Goal: Transaction & Acquisition: Purchase product/service

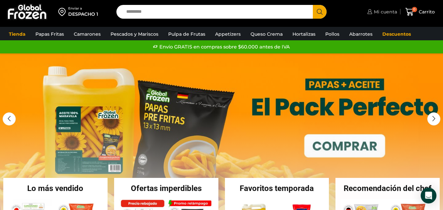
click at [372, 13] on icon at bounding box center [370, 11] width 5 height 5
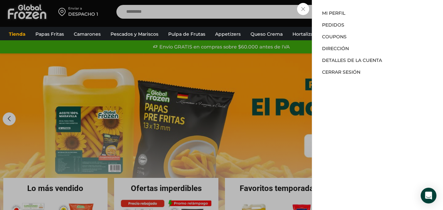
click at [366, 12] on div "Mi cuenta Mi cuenta Mi perfil Pedidos Descargas Coupons Dirección Detalles de l…" at bounding box center [382, 11] width 32 height 13
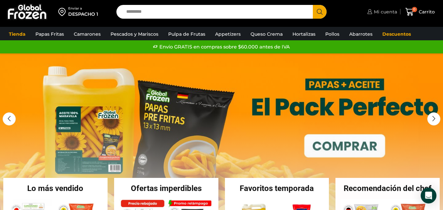
click at [386, 13] on span "Mi cuenta" at bounding box center [385, 12] width 25 height 7
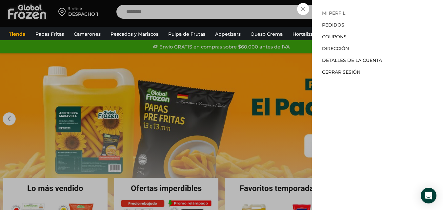
click at [336, 11] on link "Mi perfil" at bounding box center [333, 13] width 23 height 6
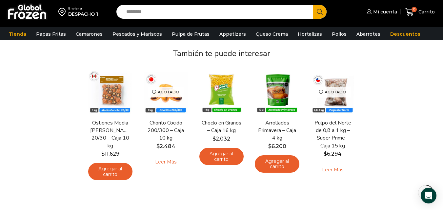
scroll to position [111, 0]
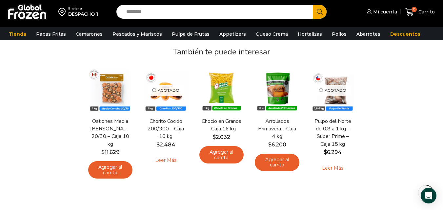
click at [234, 11] on input "Search input" at bounding box center [216, 12] width 187 height 14
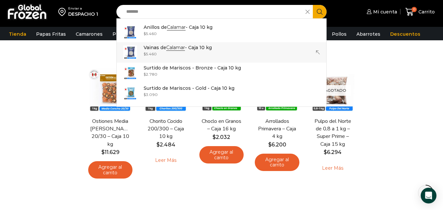
click at [166, 49] on p "Vainas de Calamar - Caja 10 kg" at bounding box center [178, 47] width 68 height 7
type input "**********"
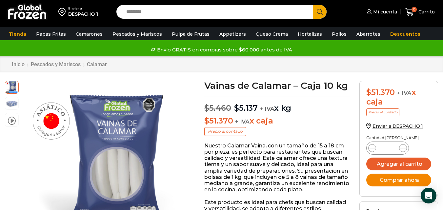
click at [389, 177] on button "Comprar ahora" at bounding box center [399, 180] width 65 height 13
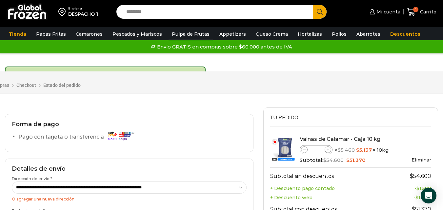
click at [188, 35] on link "Pulpa de Frutas" at bounding box center [191, 34] width 44 height 12
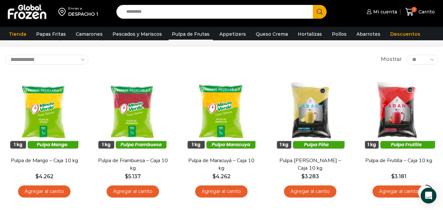
scroll to position [65, 0]
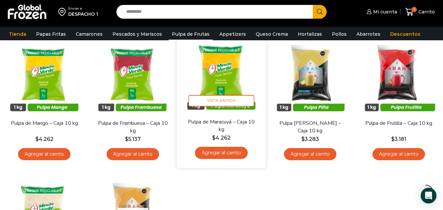
click at [230, 148] on link "Agregar al carrito" at bounding box center [221, 153] width 53 height 12
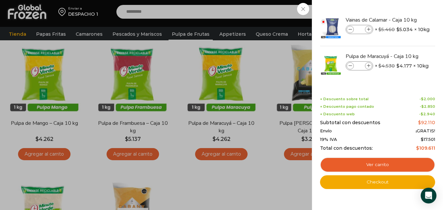
click at [404, 20] on div "2 Carrito 2 2 Shopping Cart *" at bounding box center [420, 11] width 33 height 15
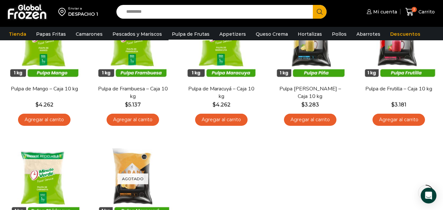
scroll to position [100, 0]
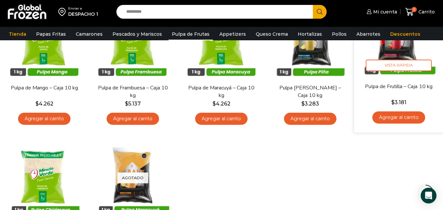
click at [388, 115] on link "Agregar al carrito" at bounding box center [399, 118] width 53 height 12
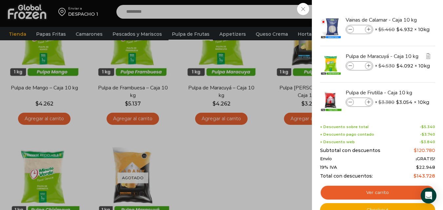
click at [367, 65] on icon at bounding box center [369, 66] width 4 height 4
type input "*"
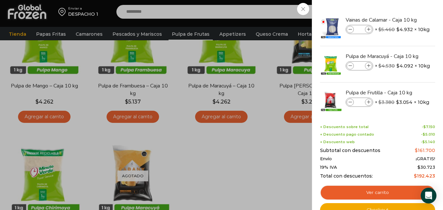
scroll to position [140, 0]
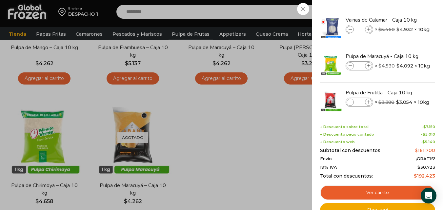
click at [404, 20] on div "4 Carrito 4 4 Shopping Cart *" at bounding box center [420, 11] width 33 height 15
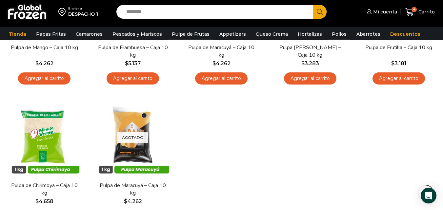
click at [334, 36] on link "Pollos" at bounding box center [339, 34] width 21 height 12
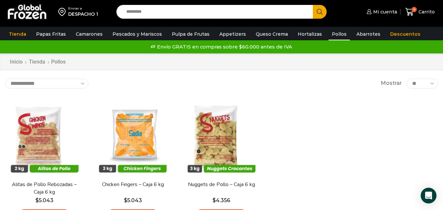
click at [262, 10] on input "Search input" at bounding box center [216, 12] width 187 height 14
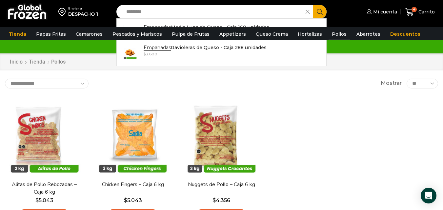
type input "*********"
click at [313, 5] on button "Search" at bounding box center [320, 12] width 14 height 14
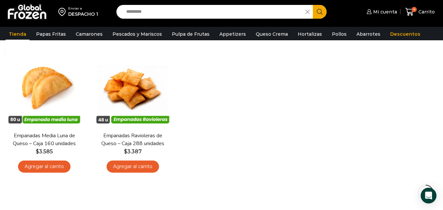
scroll to position [72, 0]
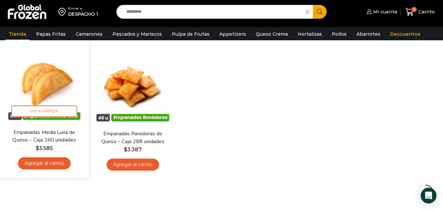
click at [51, 165] on link "Agregar al carrito" at bounding box center [44, 164] width 53 height 12
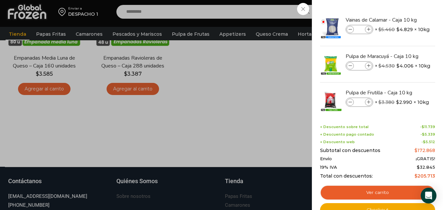
scroll to position [162, 0]
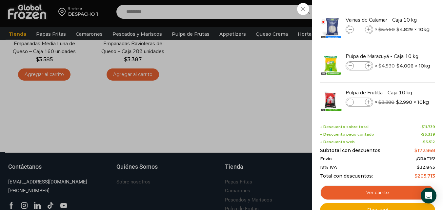
drag, startPoint x: 436, startPoint y: 69, endPoint x: 435, endPoint y: 89, distance: 20.0
click at [435, 89] on div "5 Shopping Cart Vainas de Calamar - Caja 10 kg Vainas de Calamar - Caja 10 kg c…" at bounding box center [377, 105] width 131 height 210
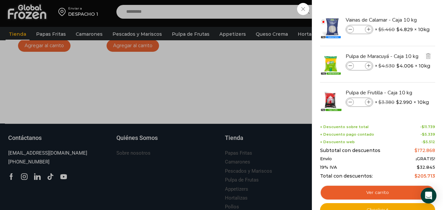
scroll to position [201, 0]
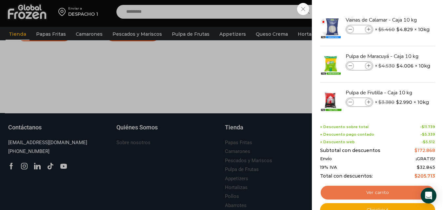
click at [359, 198] on link "Ver carrito" at bounding box center [377, 192] width 115 height 15
click at [355, 192] on link "Ver carrito" at bounding box center [377, 192] width 115 height 15
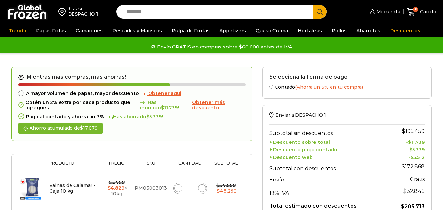
click at [399, 188] on td "$ 32.845" at bounding box center [406, 191] width 37 height 13
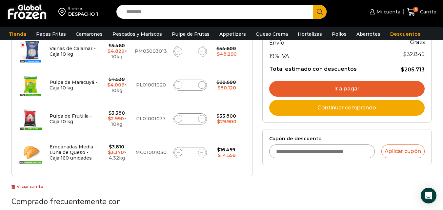
scroll to position [142, 0]
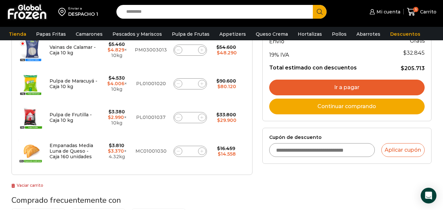
click at [203, 116] on icon at bounding box center [202, 117] width 3 height 3
type input "*"
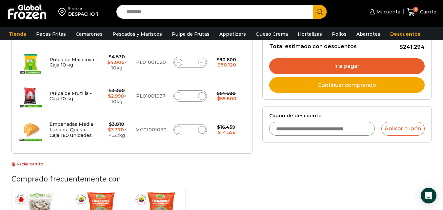
scroll to position [194, 0]
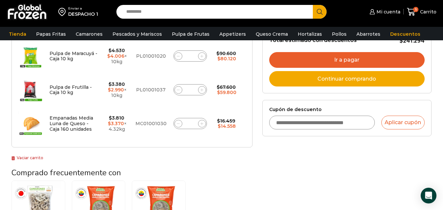
click at [205, 92] on span at bounding box center [202, 90] width 8 height 8
type input "*"
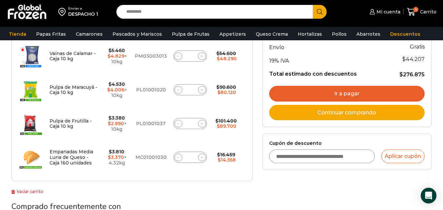
scroll to position [162, 0]
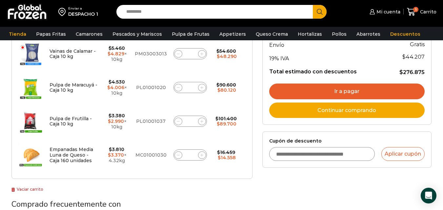
click at [179, 120] on icon at bounding box center [178, 121] width 3 height 3
type input "*"
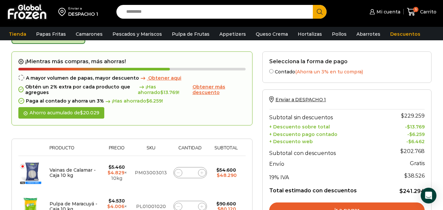
scroll to position [37, 0]
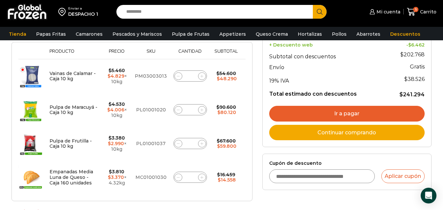
scroll to position [136, 0]
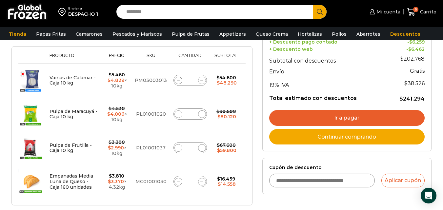
click at [202, 117] on span at bounding box center [202, 115] width 8 height 8
type input "*"
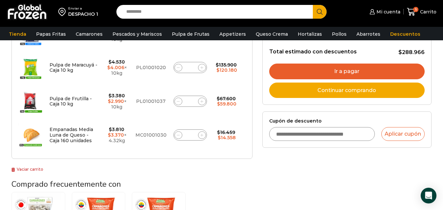
scroll to position [181, 0]
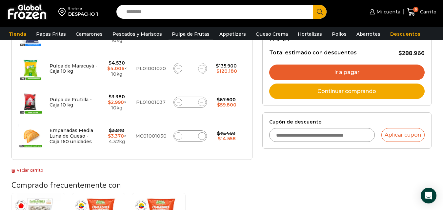
click at [198, 32] on link "Pulpa de Frutas" at bounding box center [191, 34] width 44 height 12
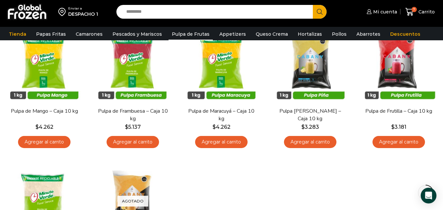
scroll to position [79, 0]
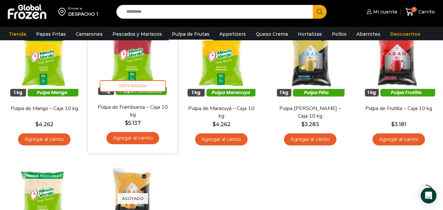
click at [138, 121] on bdi "$ 5.137" at bounding box center [133, 123] width 16 height 6
click at [135, 135] on link "Agregar al carrito" at bounding box center [133, 138] width 53 height 12
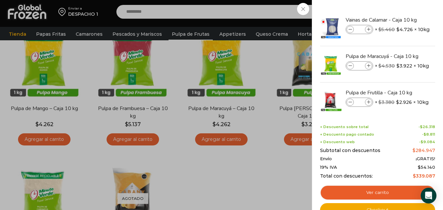
click at [404, 20] on div "8 Carrito 8 8 Shopping Cart *" at bounding box center [420, 11] width 33 height 15
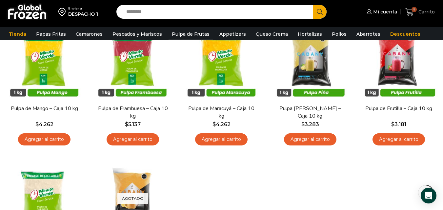
click at [424, 11] on span "Carrito" at bounding box center [426, 12] width 18 height 7
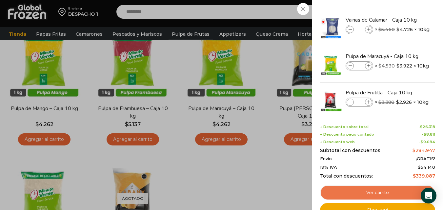
click at [377, 198] on link "Ver carrito" at bounding box center [377, 192] width 115 height 15
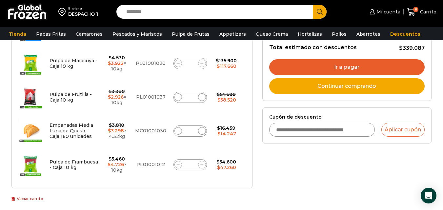
scroll to position [170, 0]
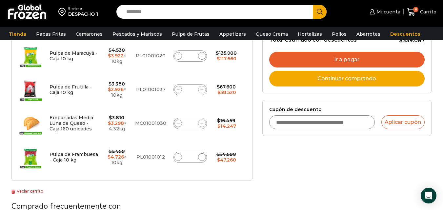
drag, startPoint x: 448, startPoint y: 61, endPoint x: 448, endPoint y: 115, distance: 53.2
click at [443, 115] on html "WordPress WooCommerce Themes Enviar a DESPACHO 1 Search input Search Mi cuenta" at bounding box center [221, 155] width 443 height 650
click at [203, 157] on icon at bounding box center [202, 157] width 3 height 3
type input "*"
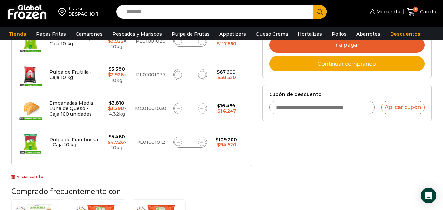
scroll to position [210, 0]
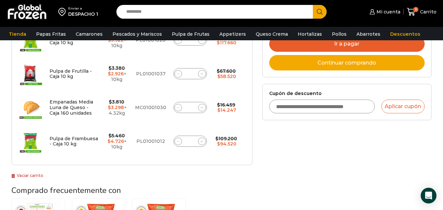
click at [216, 172] on div "¡Mientras más compras, más ahorras! A mayor volumen de papas, mayor descuento O…" at bounding box center [131, 32] width 241 height 295
click at [179, 142] on icon at bounding box center [178, 141] width 3 height 3
type input "*"
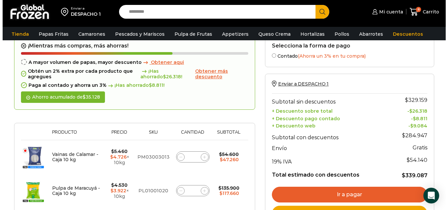
scroll to position [37, 0]
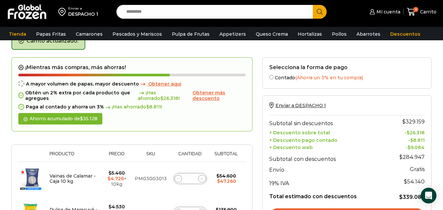
click at [167, 82] on span "Obtener aqui" at bounding box center [164, 84] width 33 height 6
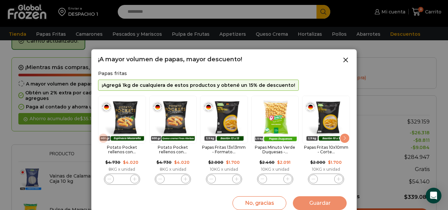
click at [325, 128] on img "5 / 11" at bounding box center [326, 120] width 48 height 48
click at [340, 178] on icon "5 / 11" at bounding box center [339, 180] width 4 height 4
type input "*"
click at [328, 199] on button "Guardar" at bounding box center [320, 204] width 54 height 14
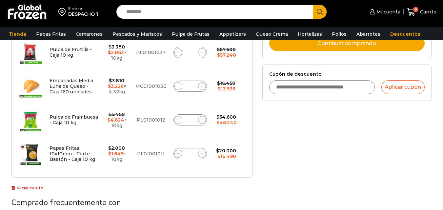
scroll to position [252, 0]
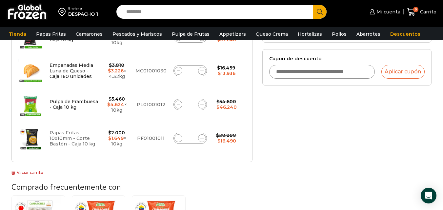
click at [77, 141] on link "Papas Fritas 10x10mm - Corte Bastón - Caja 10 kg" at bounding box center [73, 138] width 46 height 17
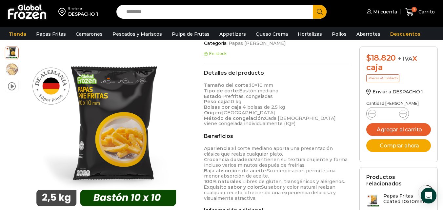
scroll to position [268, 0]
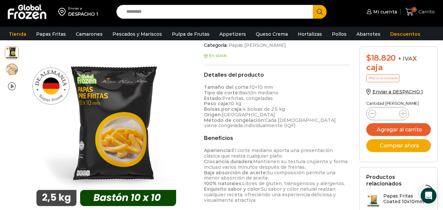
click at [408, 10] on icon at bounding box center [410, 12] width 9 height 9
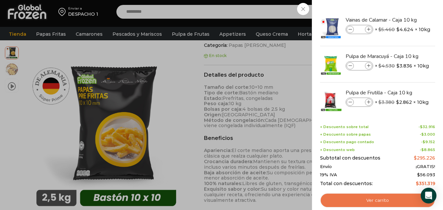
click at [387, 205] on link "Ver carrito" at bounding box center [377, 200] width 115 height 15
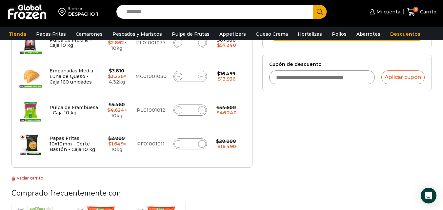
scroll to position [225, 0]
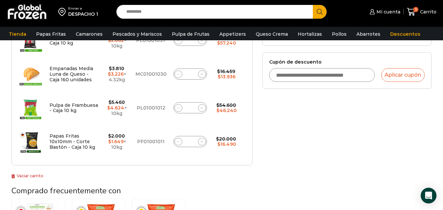
drag, startPoint x: 446, startPoint y: 29, endPoint x: 447, endPoint y: 96, distance: 66.3
click at [443, 96] on html "WordPress WooCommerce Themes Enviar a DESPACHO 1 Search input Search Mi cuenta" at bounding box center [221, 119] width 443 height 689
click at [200, 141] on span at bounding box center [202, 142] width 8 height 8
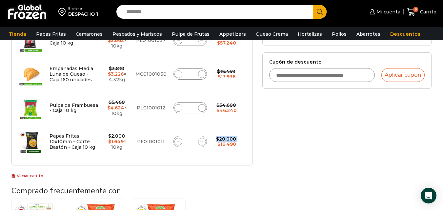
click at [200, 141] on span at bounding box center [202, 142] width 8 height 8
type input "*"
click at [200, 141] on form "¡Mientras más compras, más ahorras! A mayor volumen de papas, mayor descuento ¡…" at bounding box center [131, 6] width 241 height 320
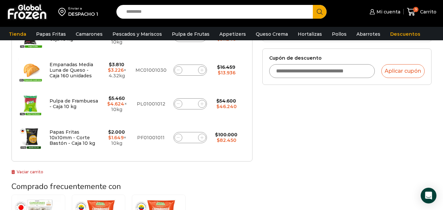
scroll to position [259, 0]
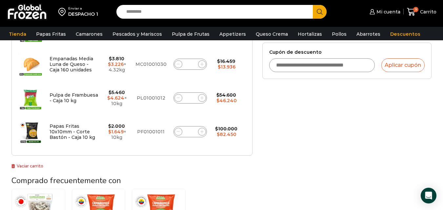
click at [195, 134] on div "Papas Fritas 10x10mm - Corte Bastón - Caja 10 kg cantidad *" at bounding box center [190, 131] width 33 height 11
click at [192, 131] on input "*" at bounding box center [190, 131] width 9 height 9
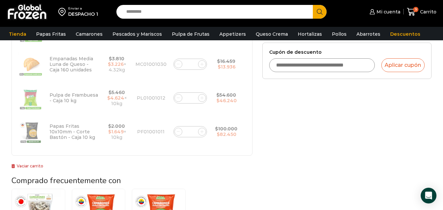
type input "**"
click at [245, 157] on div "¡Mientras más compras, más ahorras! A mayor volumen de papas, mayor descuento ¡…" at bounding box center [131, 3] width 241 height 334
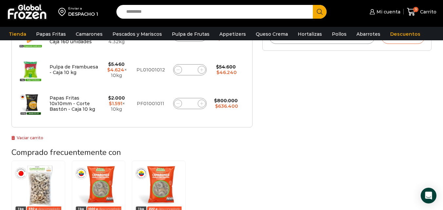
scroll to position [280, 0]
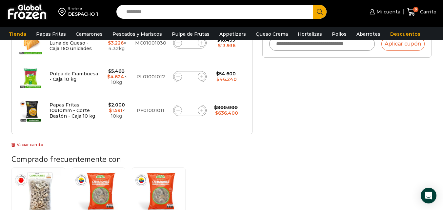
click at [228, 170] on div "Camarón 36/40 Crudo Pelado sin Vena - Bronze - Caja 10 kg $ 5.325 Agregar al ca…" at bounding box center [131, 213] width 241 height 91
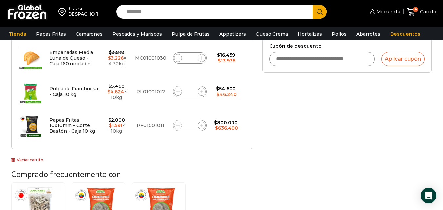
scroll to position [266, 0]
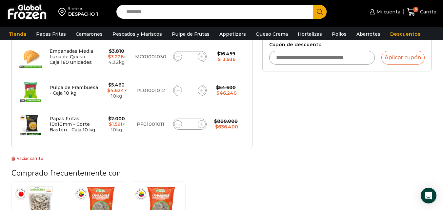
click at [178, 126] on span at bounding box center [178, 124] width 8 height 8
type input "**"
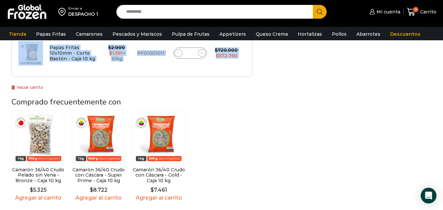
scroll to position [306, 0]
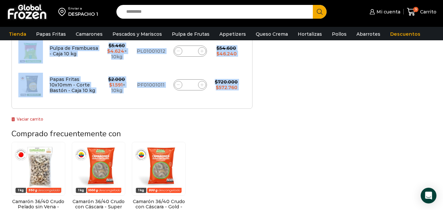
click at [192, 85] on input "**" at bounding box center [190, 84] width 9 height 9
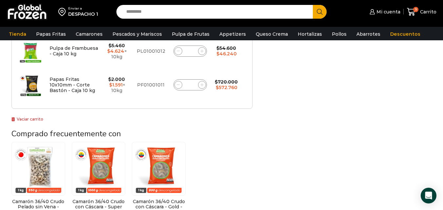
type input "*"
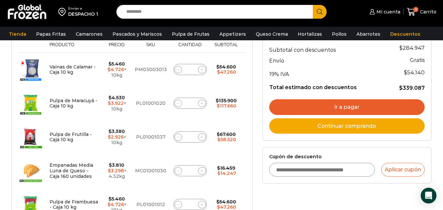
scroll to position [158, 0]
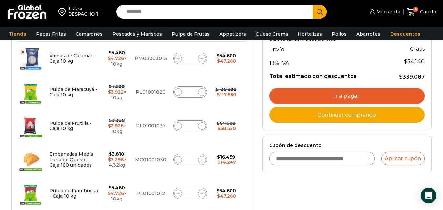
click at [179, 93] on span at bounding box center [179, 93] width 8 height 8
type input "*"
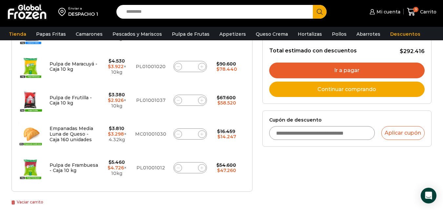
scroll to position [184, 0]
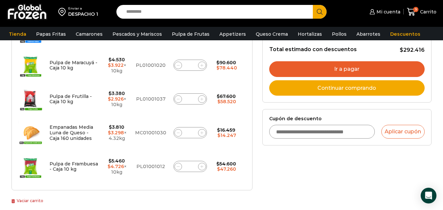
click at [175, 100] on span at bounding box center [179, 100] width 8 height 8
type input "*"
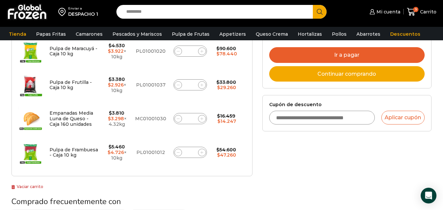
scroll to position [211, 0]
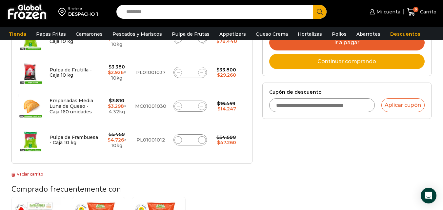
click at [198, 72] on div "Pulpa de Frutilla - Caja 10 kg cantidad *" at bounding box center [190, 72] width 33 height 11
click at [201, 75] on span at bounding box center [202, 73] width 8 height 8
type input "*"
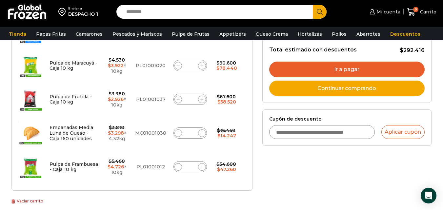
scroll to position [185, 0]
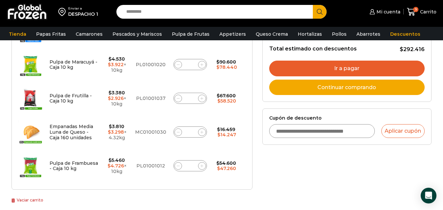
click at [178, 100] on icon at bounding box center [178, 98] width 3 height 3
type input "*"
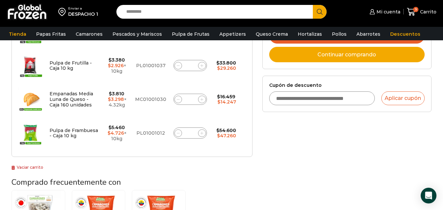
scroll to position [217, 0]
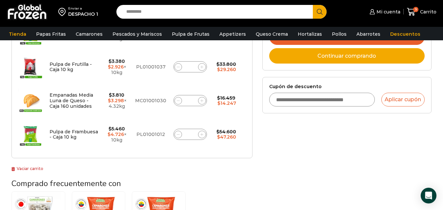
drag, startPoint x: 277, startPoint y: 142, endPoint x: 372, endPoint y: 120, distance: 97.1
click at [277, 142] on div "Selecciona la forma de pago Contado (Ahorra un 3% en tu compra) Seleccionar Env…" at bounding box center [347, 84] width 179 height 412
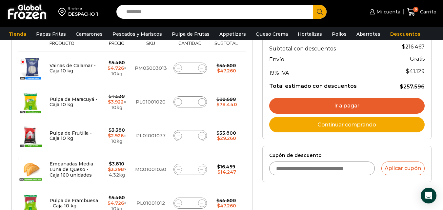
scroll to position [152, 0]
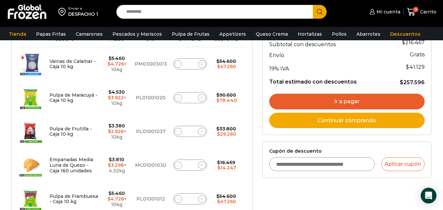
click at [388, 98] on link "Ir a pagar" at bounding box center [347, 102] width 156 height 16
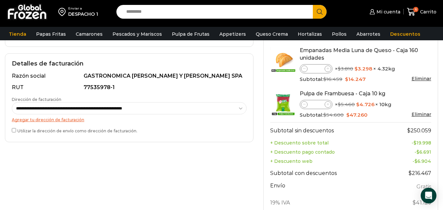
scroll to position [176, 0]
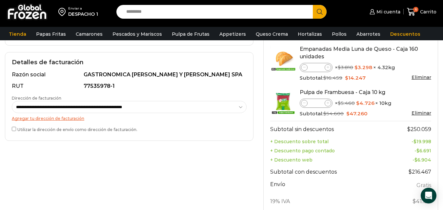
drag, startPoint x: 16, startPoint y: 139, endPoint x: 139, endPoint y: 174, distance: 127.9
click at [139, 174] on div "**********" at bounding box center [129, 110] width 259 height 400
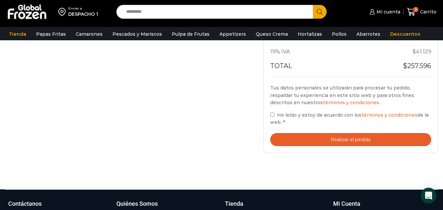
scroll to position [327, 0]
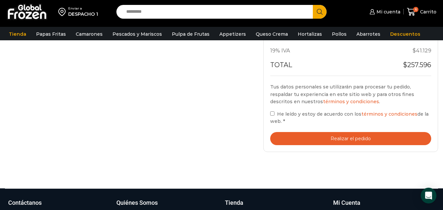
click at [276, 116] on label "He leído y estoy de acuerdo con los términos y condiciones de la web. *" at bounding box center [350, 117] width 161 height 15
click at [314, 140] on button "Realizar el pedido" at bounding box center [350, 138] width 161 height 13
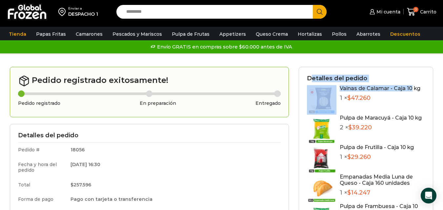
drag, startPoint x: 312, startPoint y: 77, endPoint x: 412, endPoint y: 82, distance: 100.6
click at [412, 82] on div "Detalles del pedido Vainas de Calamar - Caja 10 kg 1 × $ 47.260 Pulpa de Maracu…" at bounding box center [366, 195] width 135 height 257
click at [438, 80] on div "Detalles del pedido Vainas de Calamar - Caja 10 kg 1 × $ 47.260 Pulpa de Maracu…" at bounding box center [366, 207] width 144 height 280
